Goal: Use online tool/utility

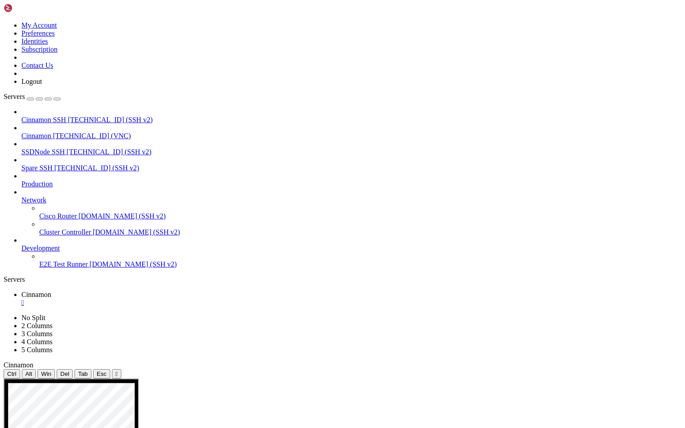
drag, startPoint x: 314, startPoint y: 645, endPoint x: 225, endPoint y: 607, distance: 96.8
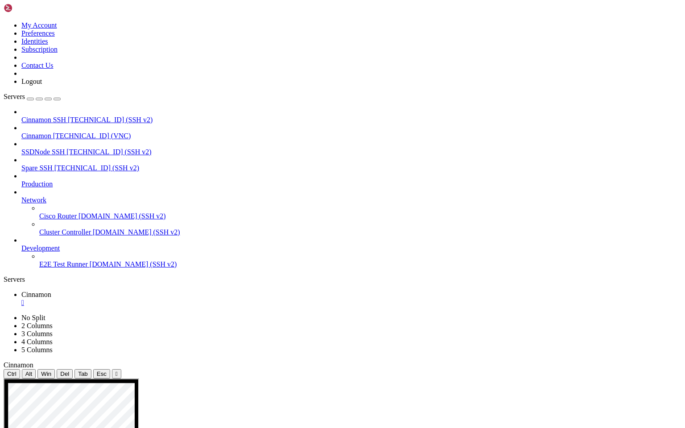
drag, startPoint x: 479, startPoint y: 513, endPoint x: 506, endPoint y: 468, distance: 52.4
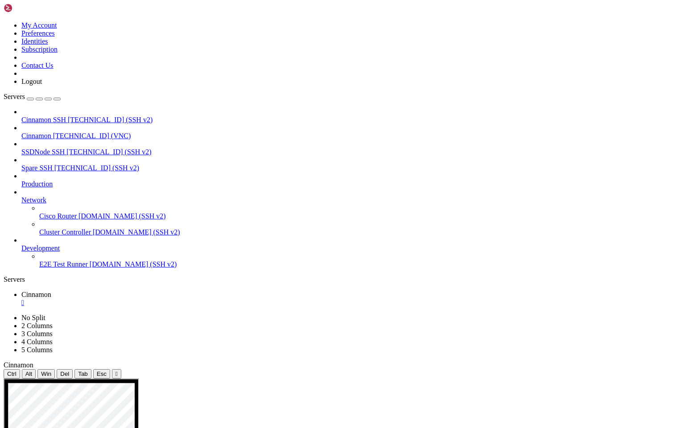
drag, startPoint x: 485, startPoint y: 573, endPoint x: 486, endPoint y: 450, distance: 122.7
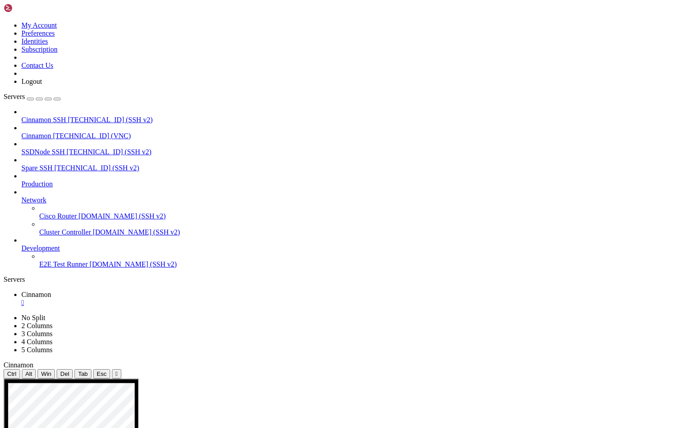
drag, startPoint x: 486, startPoint y: 502, endPoint x: 489, endPoint y: 450, distance: 52.3
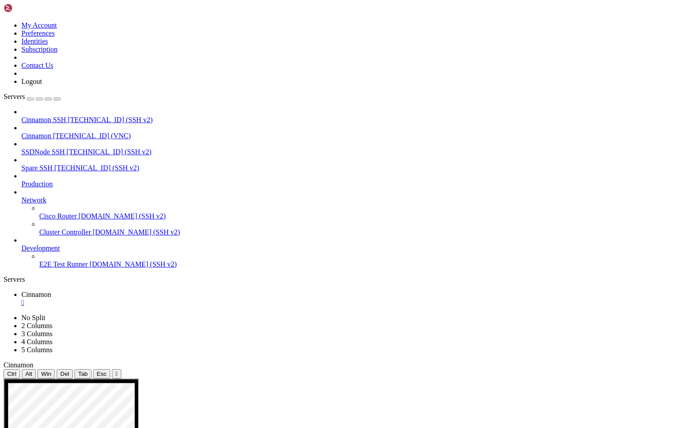
drag, startPoint x: 379, startPoint y: 631, endPoint x: 338, endPoint y: 630, distance: 41.1
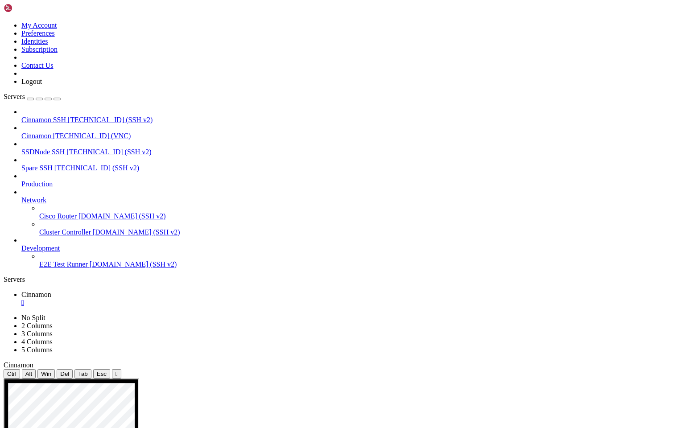
drag, startPoint x: 409, startPoint y: 582, endPoint x: 359, endPoint y: 575, distance: 50.5
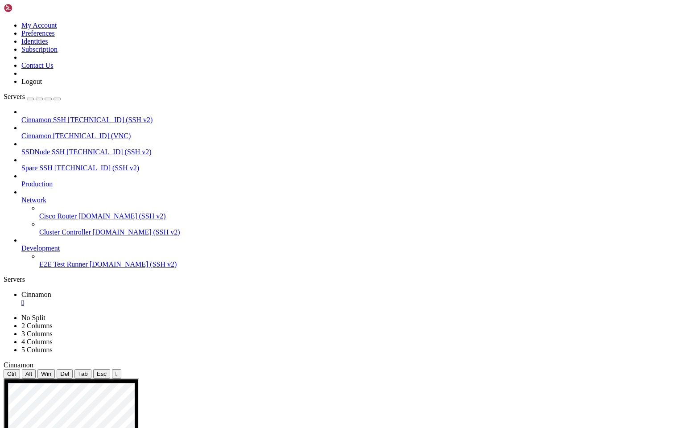
drag, startPoint x: 126, startPoint y: 450, endPoint x: 437, endPoint y: 636, distance: 362.8
drag, startPoint x: 423, startPoint y: 580, endPoint x: 432, endPoint y: 632, distance: 52.6
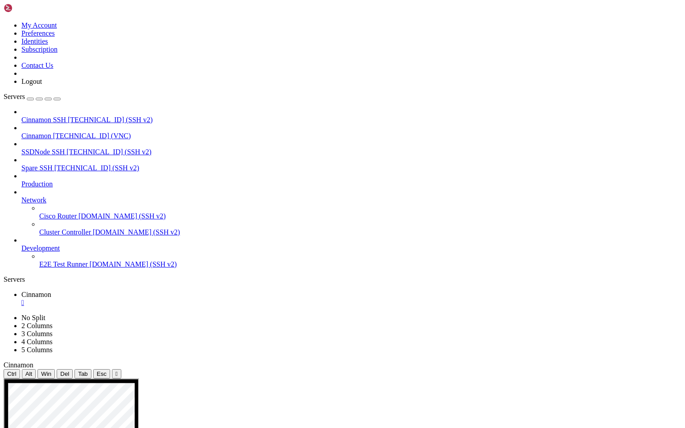
drag, startPoint x: 228, startPoint y: 629, endPoint x: 267, endPoint y: 624, distance: 39.5
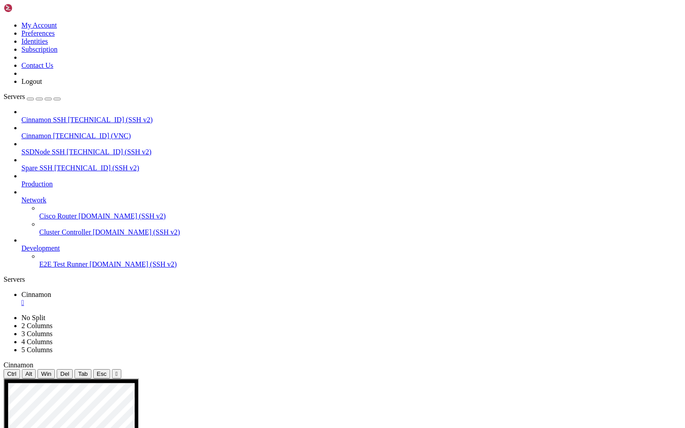
drag, startPoint x: 180, startPoint y: 637, endPoint x: 78, endPoint y: 640, distance: 102.7
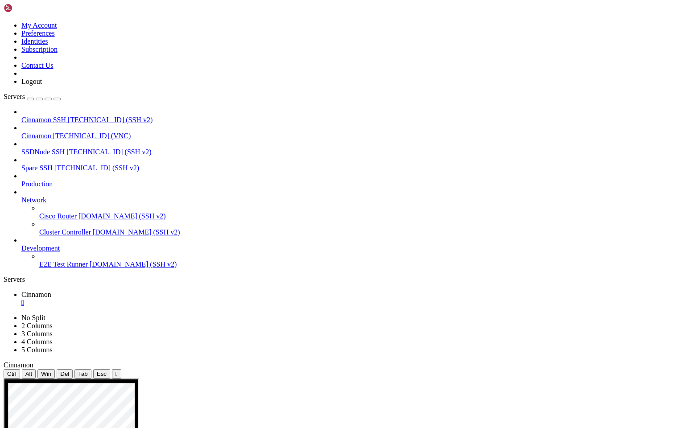
drag, startPoint x: 234, startPoint y: 678, endPoint x: 223, endPoint y: 713, distance: 37.1
drag, startPoint x: 366, startPoint y: 697, endPoint x: 361, endPoint y: 711, distance: 15.4
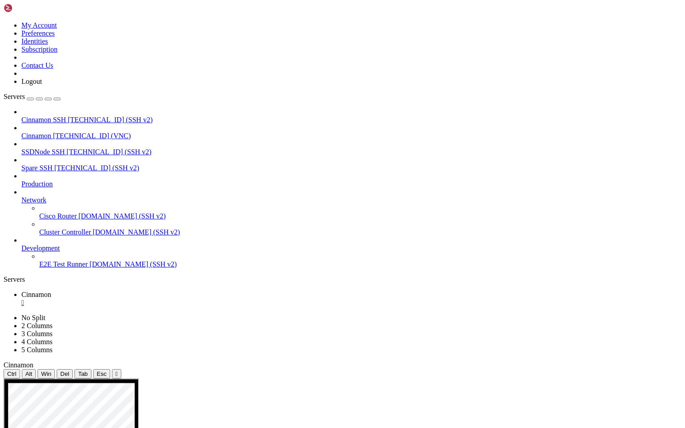
drag, startPoint x: 438, startPoint y: 682, endPoint x: 452, endPoint y: 709, distance: 30.5
drag, startPoint x: 522, startPoint y: 641, endPoint x: 543, endPoint y: 674, distance: 38.6
drag, startPoint x: 435, startPoint y: 627, endPoint x: 483, endPoint y: 618, distance: 48.6
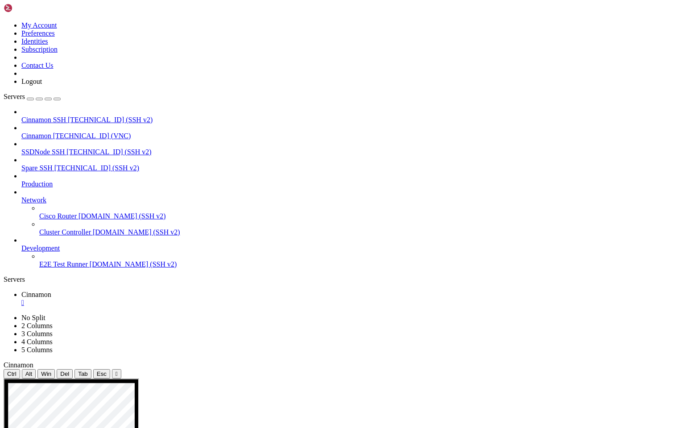
drag, startPoint x: 335, startPoint y: 632, endPoint x: 380, endPoint y: 616, distance: 47.8
drag, startPoint x: 270, startPoint y: 625, endPoint x: 283, endPoint y: 623, distance: 13.1
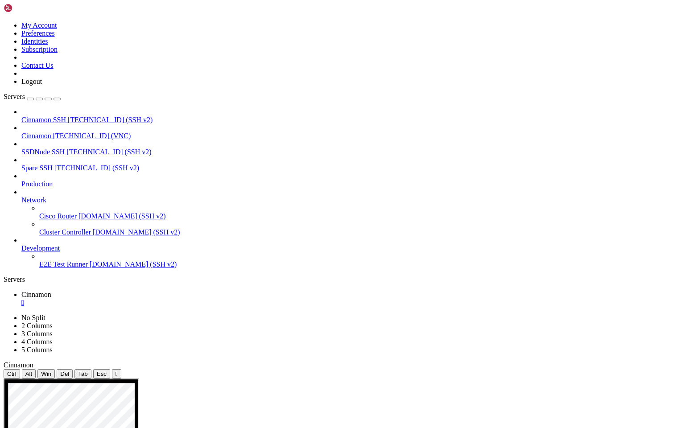
drag, startPoint x: 139, startPoint y: 674, endPoint x: 182, endPoint y: 641, distance: 54.1
drag, startPoint x: 94, startPoint y: 644, endPoint x: 125, endPoint y: 670, distance: 40.3
drag, startPoint x: 357, startPoint y: 564, endPoint x: 354, endPoint y: 543, distance: 21.2
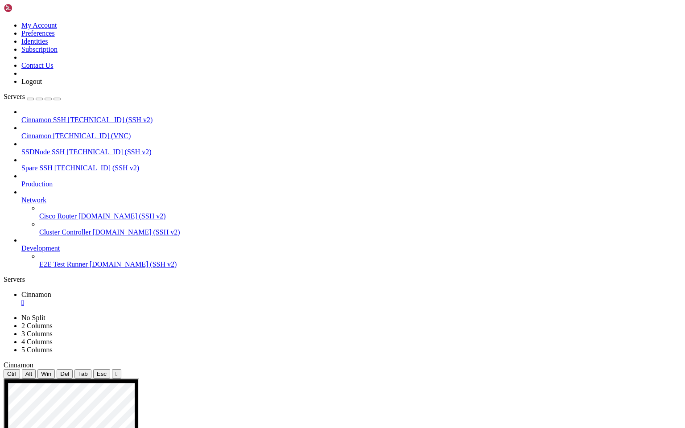
drag, startPoint x: 481, startPoint y: 570, endPoint x: 31, endPoint y: 442, distance: 468.1
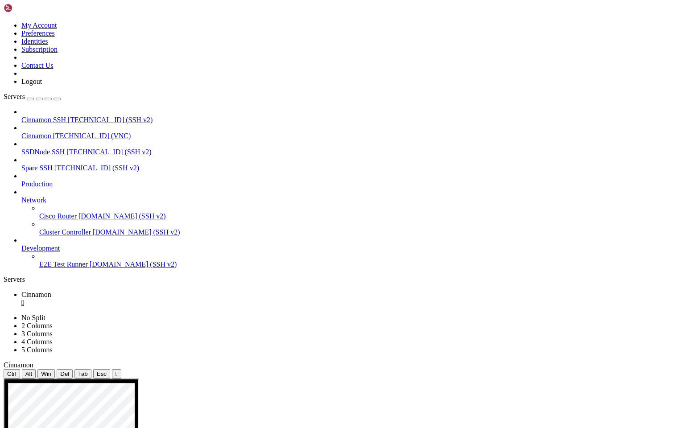
drag, startPoint x: 120, startPoint y: 556, endPoint x: 237, endPoint y: 556, distance: 117.8
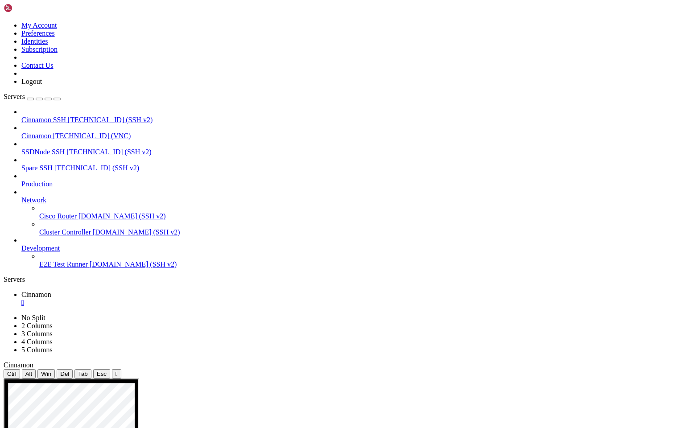
drag, startPoint x: 469, startPoint y: 568, endPoint x: 505, endPoint y: 568, distance: 35.7
